Goal: Information Seeking & Learning: Learn about a topic

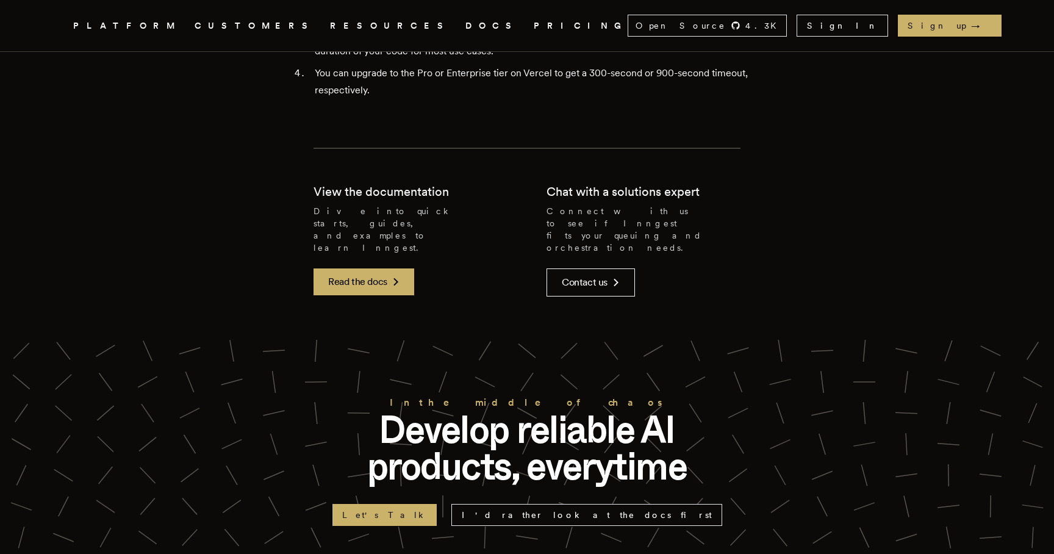
scroll to position [3652, 0]
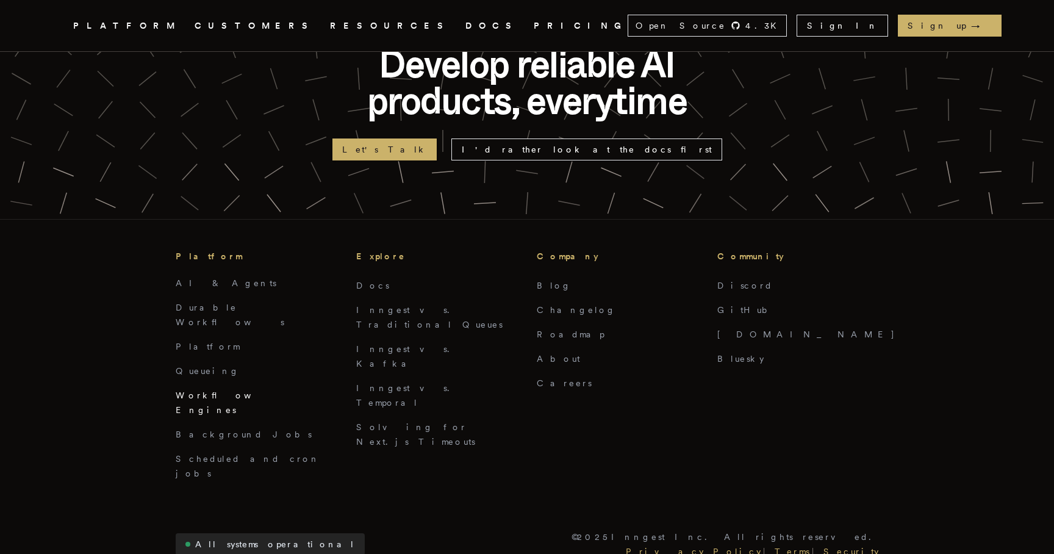
click at [208, 390] on link "Workflow Engines" at bounding box center [228, 402] width 105 height 24
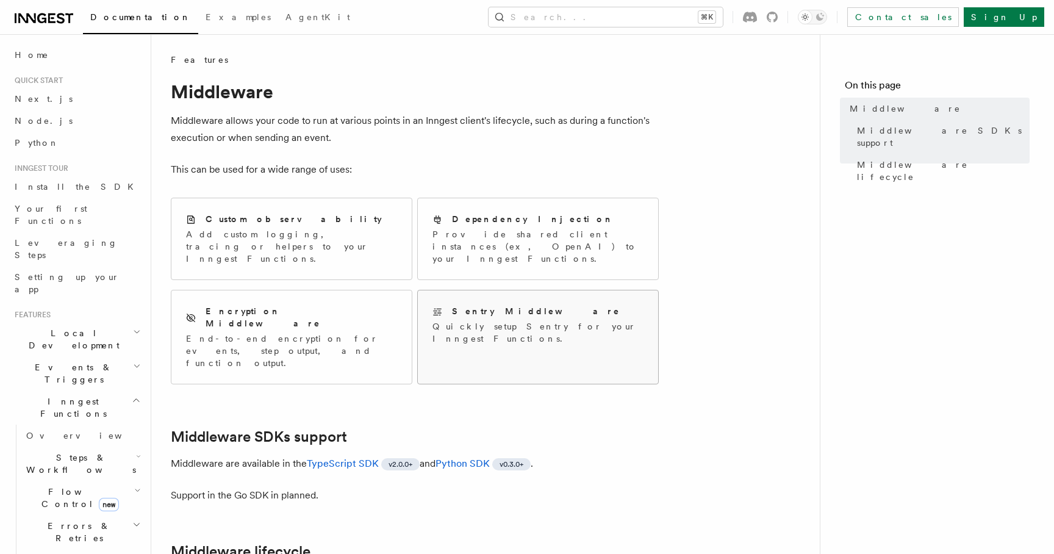
click at [473, 320] on p "Quickly setup Sentry for your Inngest Functions." at bounding box center [537, 332] width 211 height 24
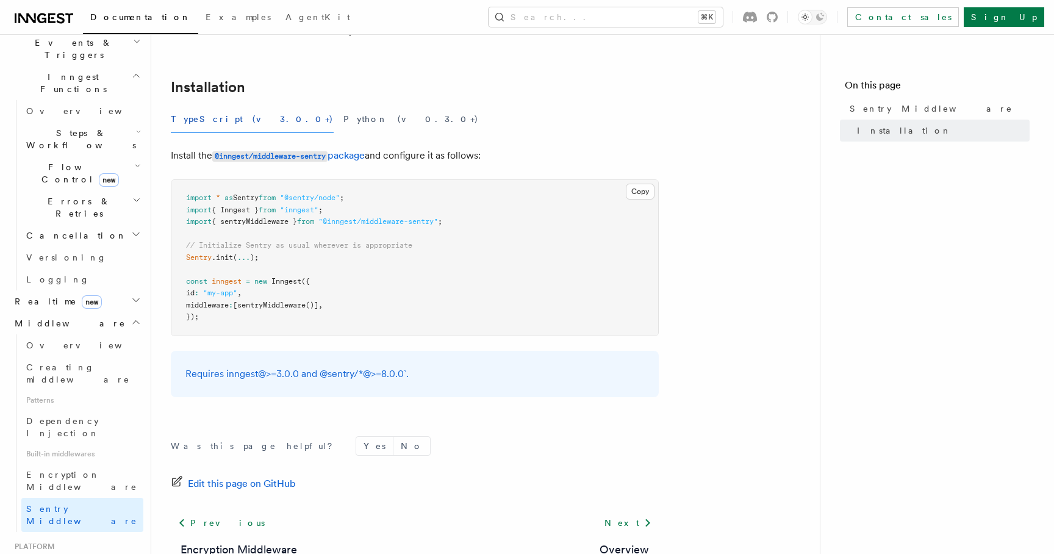
scroll to position [154, 0]
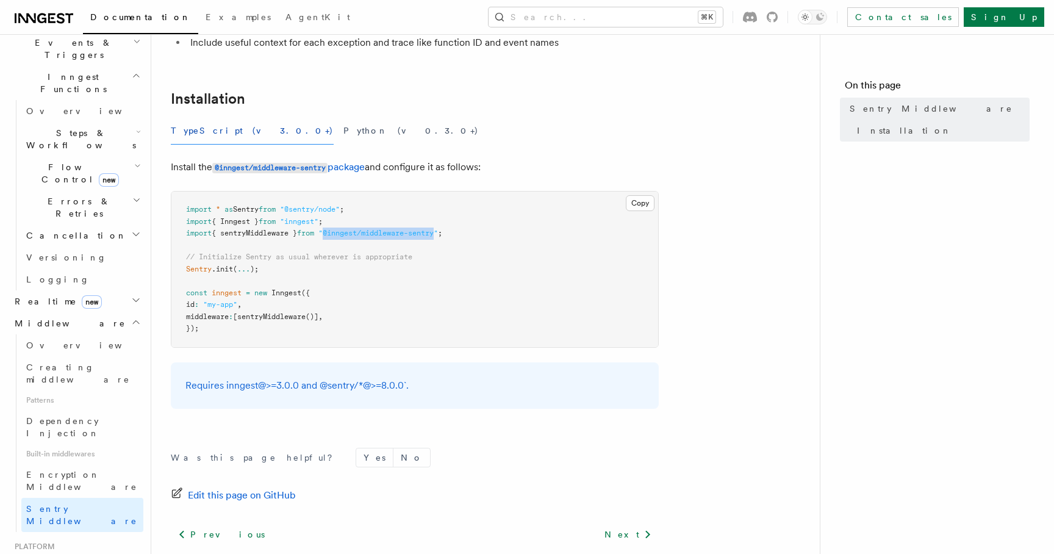
drag, startPoint x: 450, startPoint y: 235, endPoint x: 334, endPoint y: 237, distance: 115.9
click at [334, 237] on span ""@inngest/middleware-sentry"" at bounding box center [378, 233] width 120 height 9
copy span "@inngest/middleware-sentry"
click at [323, 260] on span "// Initialize Sentry as usual wherever is appropriate" at bounding box center [299, 257] width 226 height 9
drag, startPoint x: 470, startPoint y: 230, endPoint x: 165, endPoint y: 208, distance: 305.8
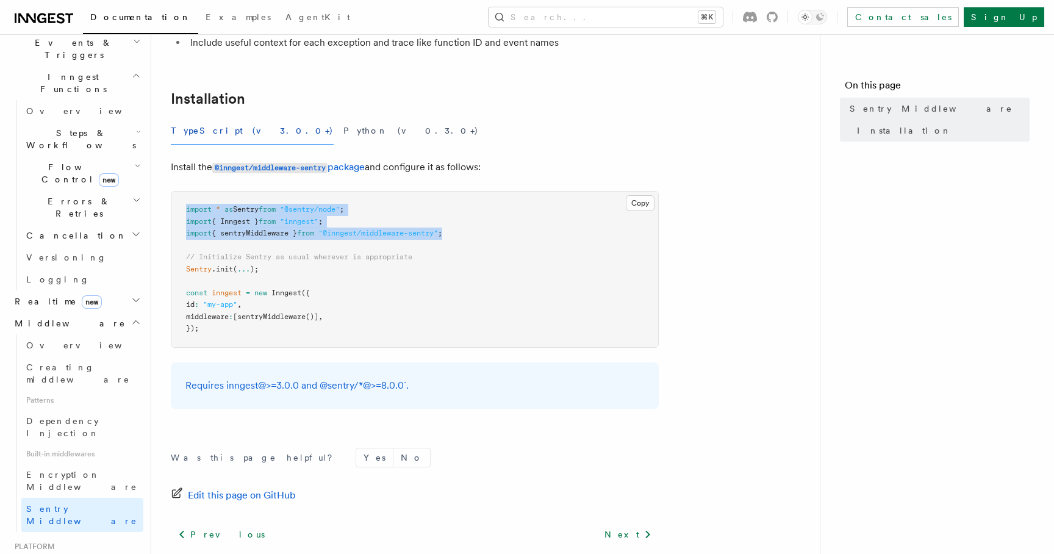
click at [165, 208] on div "Features Middleware Sentry Middleware Using the Sentry middleware is useful to:…" at bounding box center [505, 248] width 708 height 805
copy code "import * as Sentry from "@sentry/node" ; import { Inngest } from "inngest" ; im…"
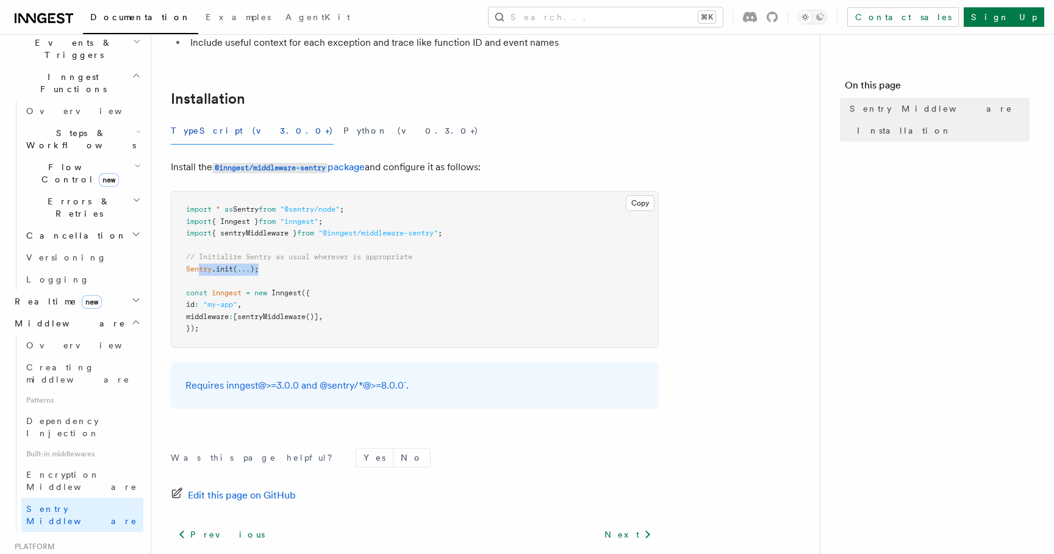
drag, startPoint x: 270, startPoint y: 271, endPoint x: 198, endPoint y: 272, distance: 72.0
click at [198, 272] on pre "import * as Sentry from "@sentry/node" ; import { Inngest } from "inngest" ; im…" at bounding box center [414, 270] width 487 height 156
click at [237, 315] on span "[" at bounding box center [235, 316] width 4 height 9
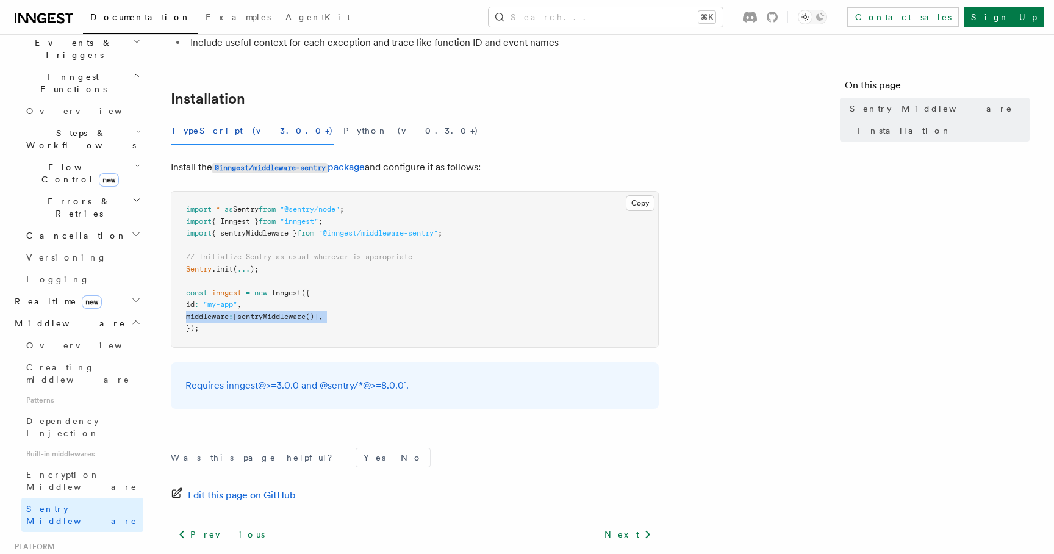
copy code "middleware : [ sentryMiddleware ()] ,"
click at [235, 272] on span "(" at bounding box center [235, 269] width 4 height 9
copy code "Sentry .init ( ... );"
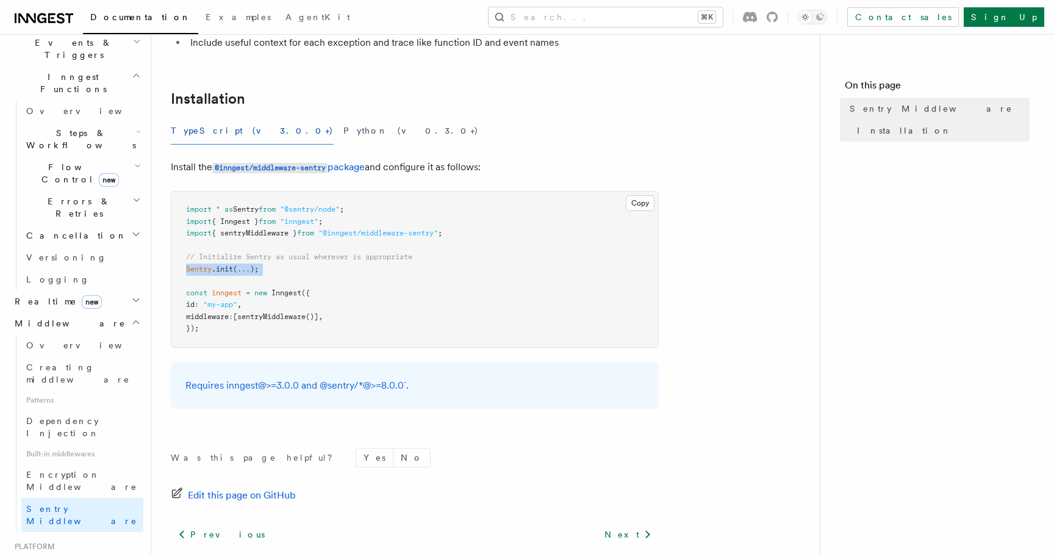
click at [355, 277] on pre "import * as Sentry from "@sentry/node" ; import { Inngest } from "inngest" ; im…" at bounding box center [414, 270] width 487 height 156
click at [367, 238] on pre "import * as Sentry from "@sentry/node" ; import { Inngest } from "inngest" ; im…" at bounding box center [414, 270] width 487 height 156
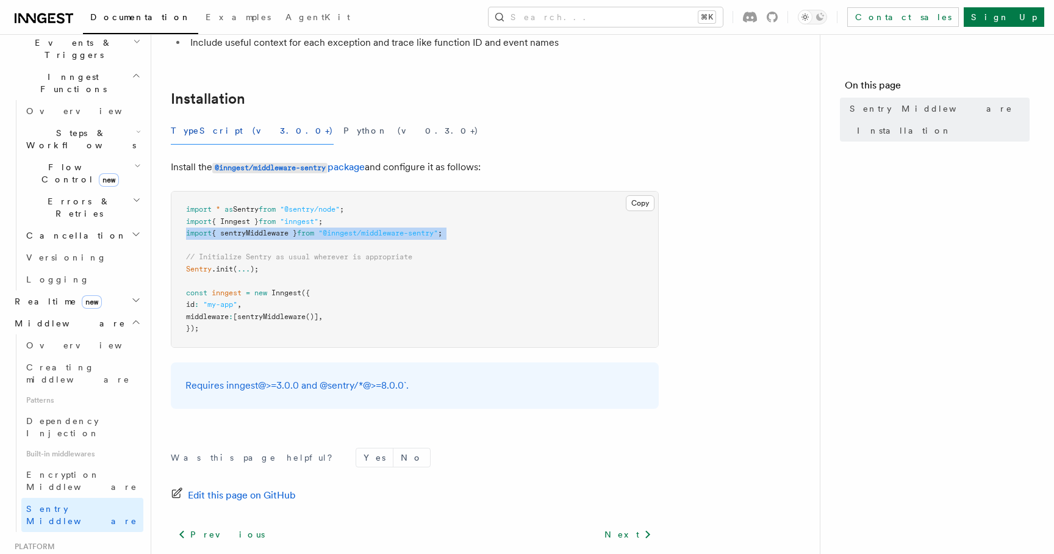
click at [367, 238] on pre "import * as Sentry from "@sentry/node" ; import { Inngest } from "inngest" ; im…" at bounding box center [414, 270] width 487 height 156
click at [354, 237] on span ""@inngest/middleware-sentry"" at bounding box center [378, 233] width 120 height 9
click at [434, 102] on h2 "Installation" at bounding box center [415, 98] width 488 height 17
click at [100, 470] on span "Encryption Middleware" at bounding box center [81, 481] width 111 height 22
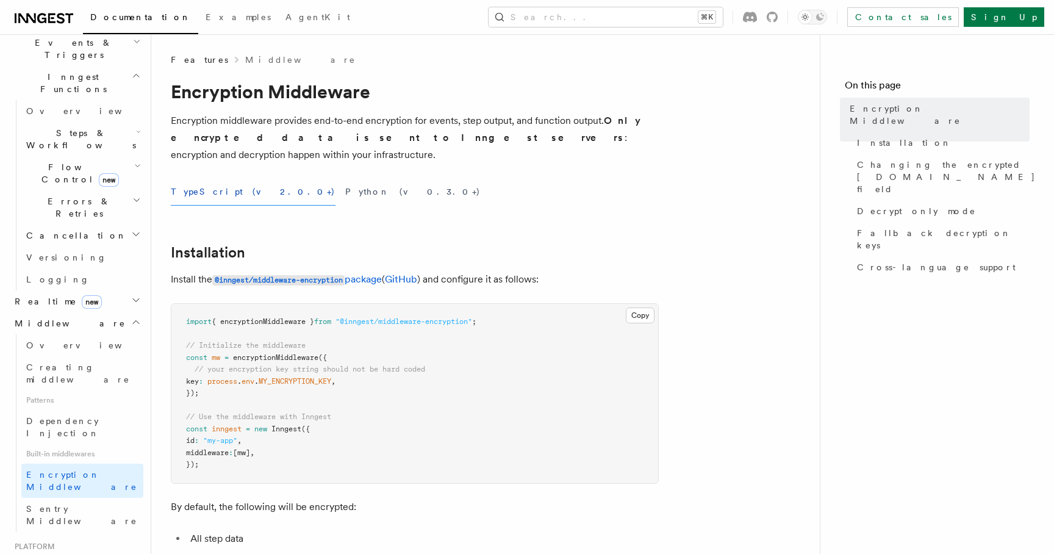
scroll to position [40, 0]
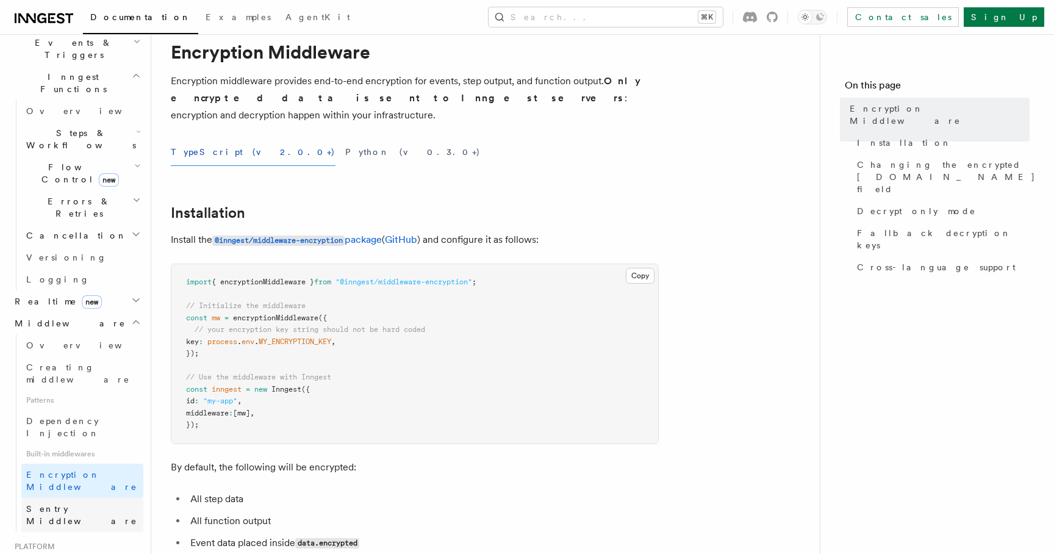
click at [93, 504] on span "Sentry Middleware" at bounding box center [81, 515] width 111 height 22
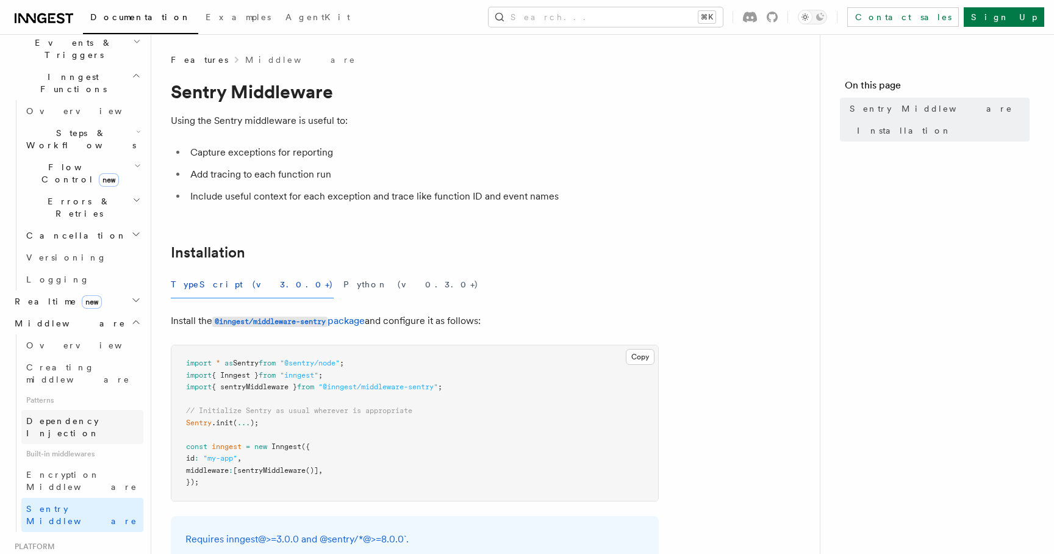
click at [99, 416] on span "Dependency Injection" at bounding box center [62, 427] width 73 height 22
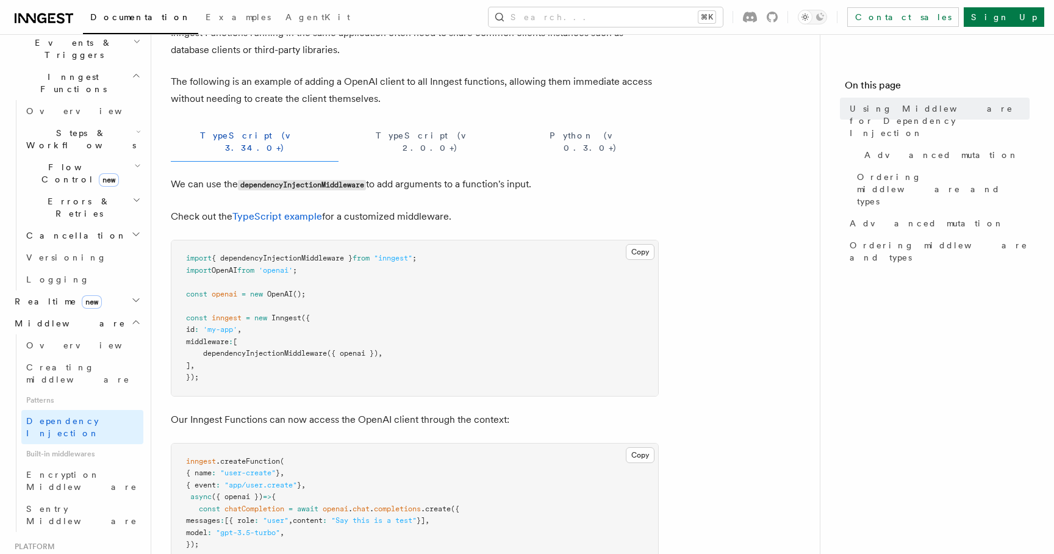
scroll to position [84, 0]
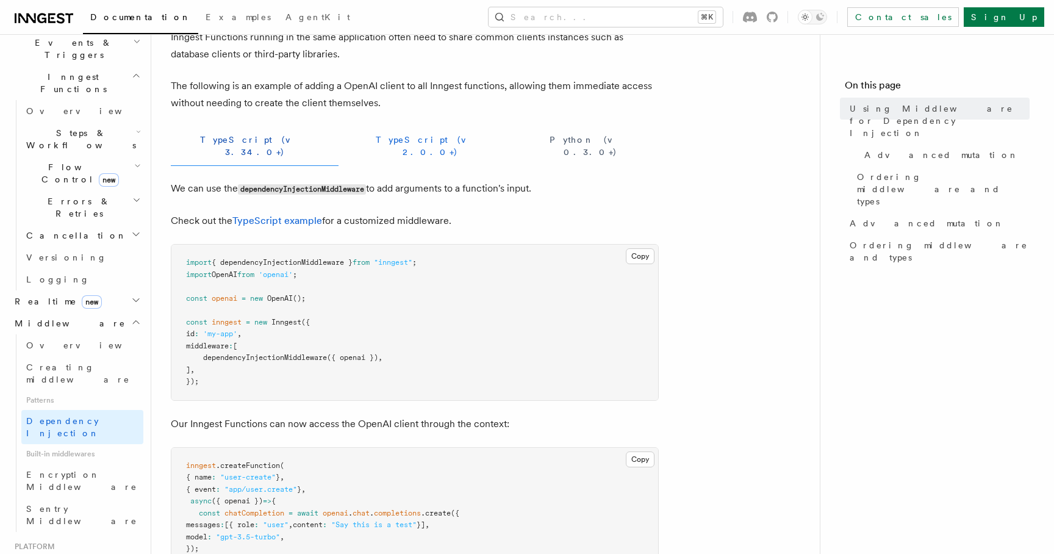
click at [348, 138] on button "TypeScript (v 2.0.0+)" at bounding box center [430, 146] width 164 height 40
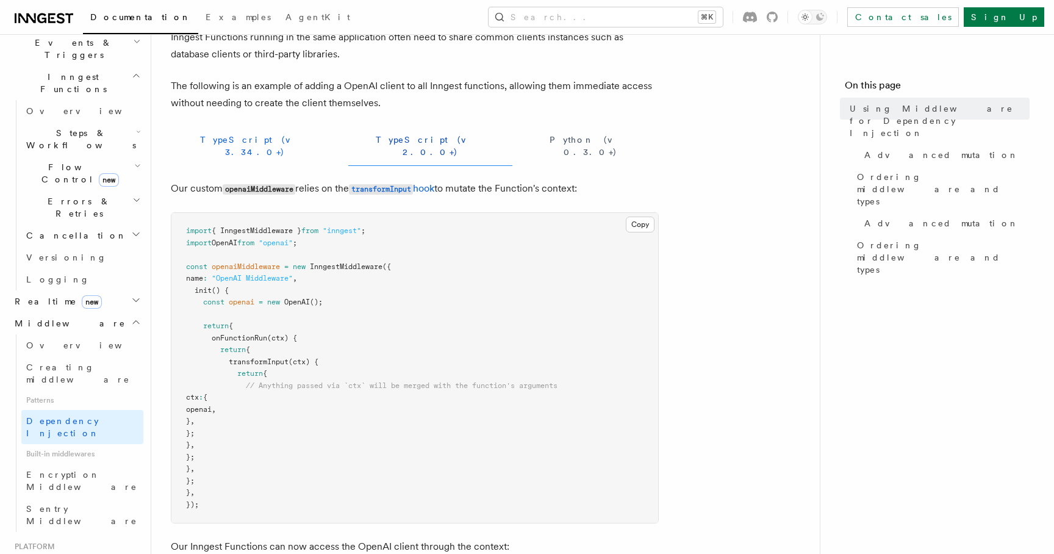
click at [218, 140] on button "TypeScript (v 3.34.0+)" at bounding box center [255, 146] width 168 height 40
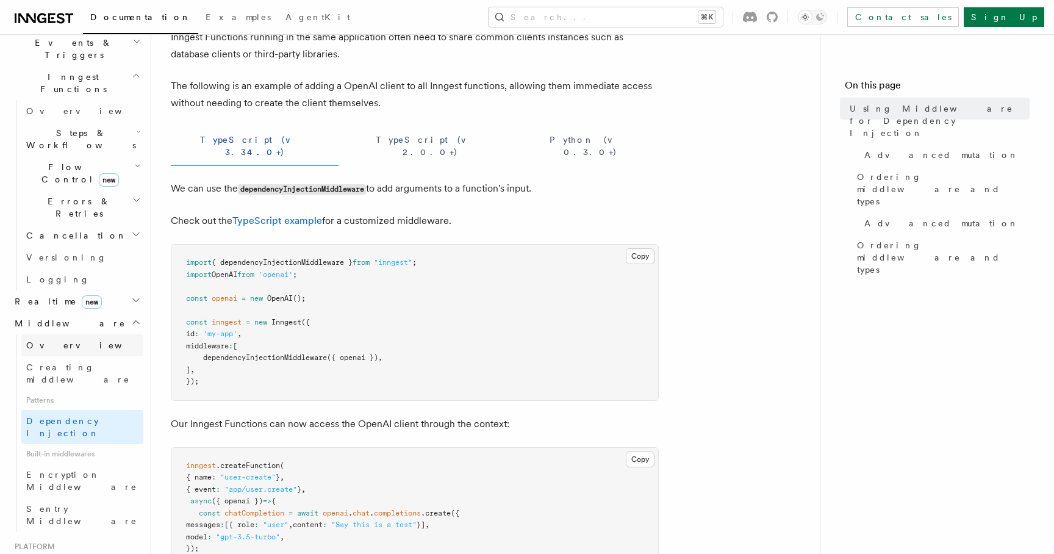
click at [54, 334] on link "Overview" at bounding box center [82, 345] width 122 height 22
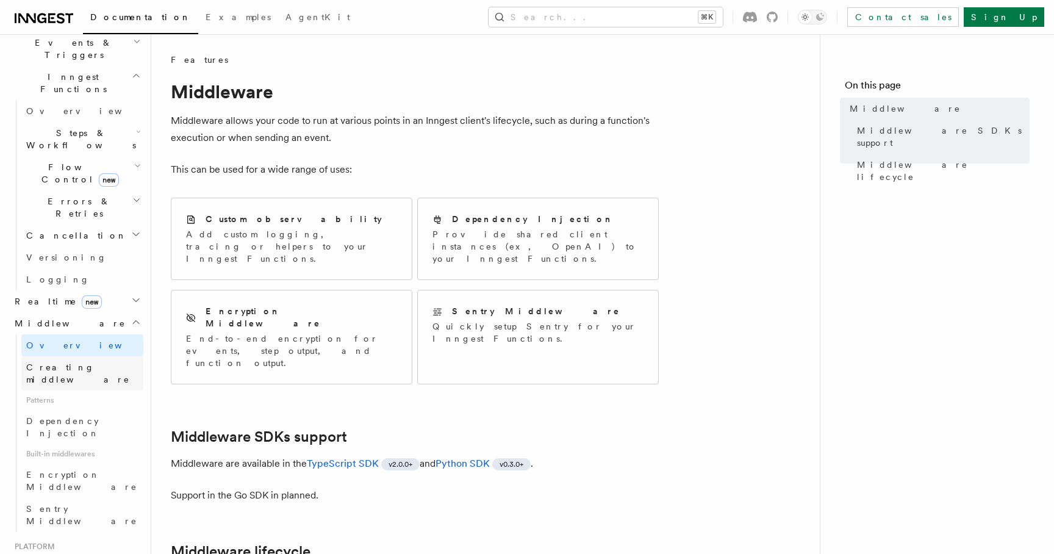
click at [60, 362] on span "Creating middleware" at bounding box center [78, 373] width 104 height 22
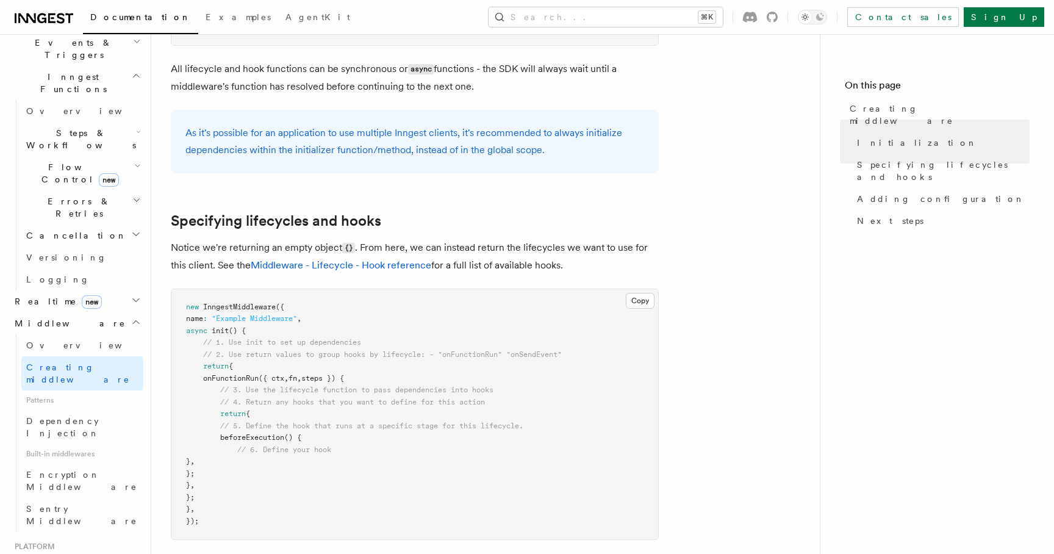
scroll to position [861, 0]
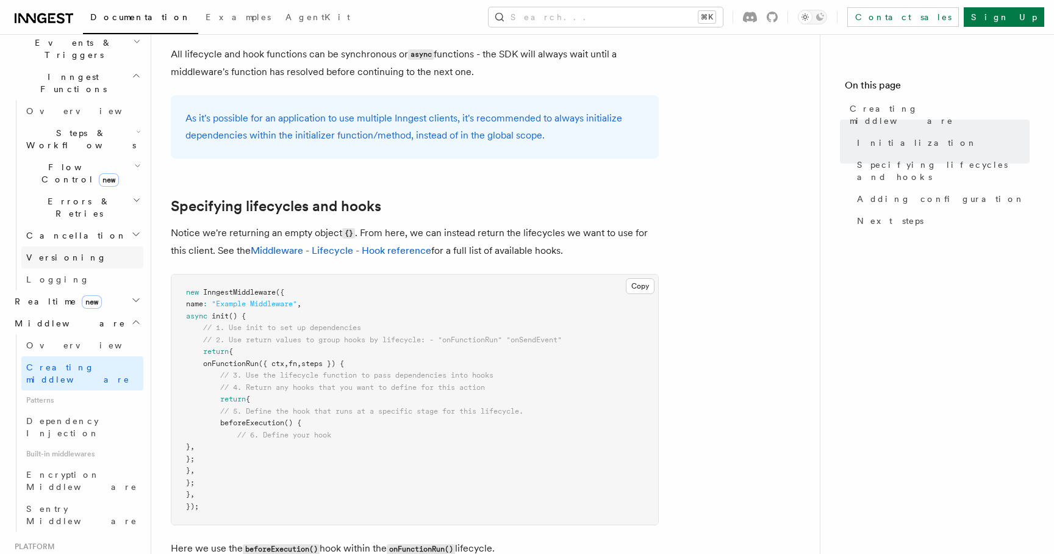
click at [103, 246] on link "Versioning" at bounding box center [82, 257] width 122 height 22
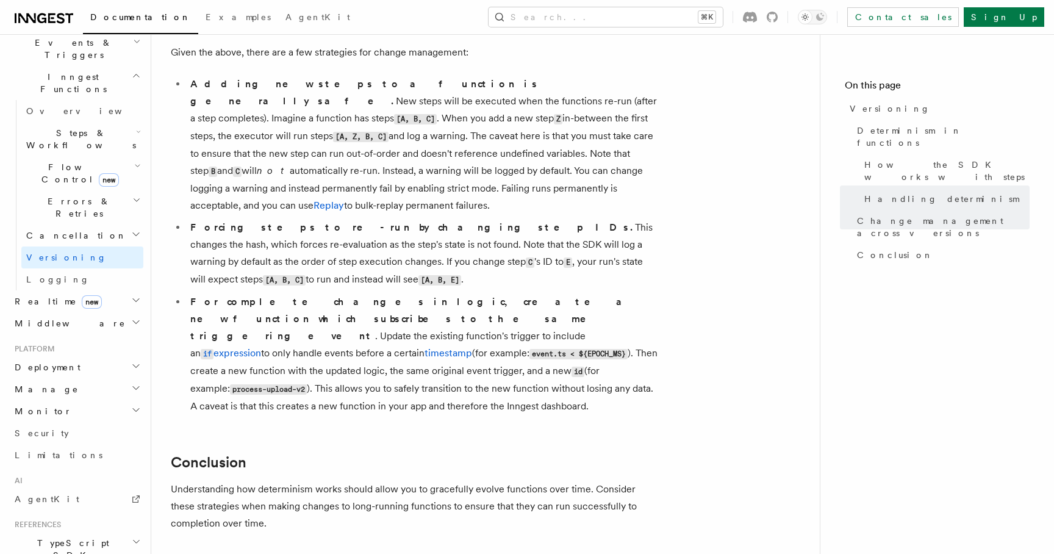
scroll to position [833, 0]
